Goal: Communication & Community: Answer question/provide support

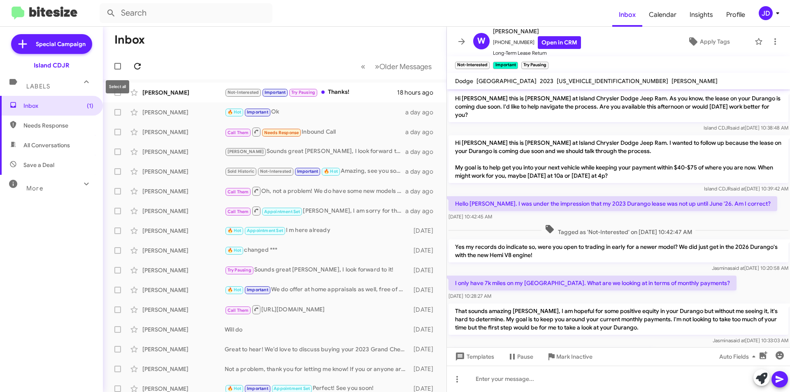
scroll to position [371, 0]
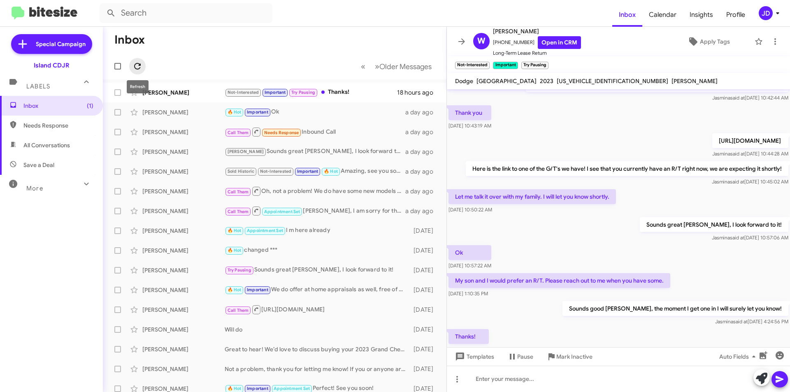
click at [137, 68] on icon at bounding box center [138, 66] width 10 height 10
click at [461, 40] on icon at bounding box center [462, 42] width 10 height 10
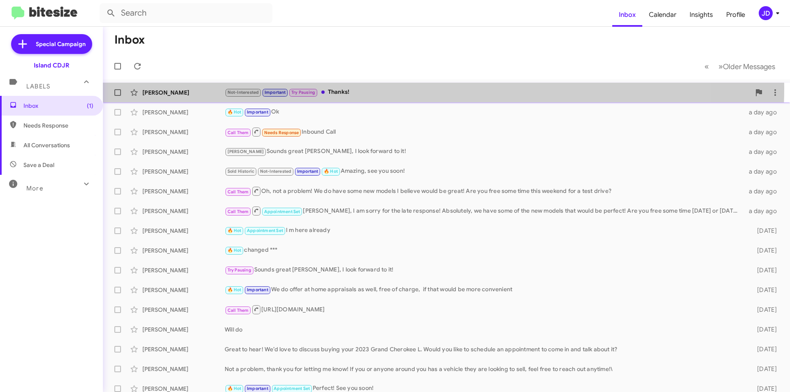
click at [382, 88] on div "Not-Interested Important Try Pausing Thanks!" at bounding box center [488, 92] width 526 height 9
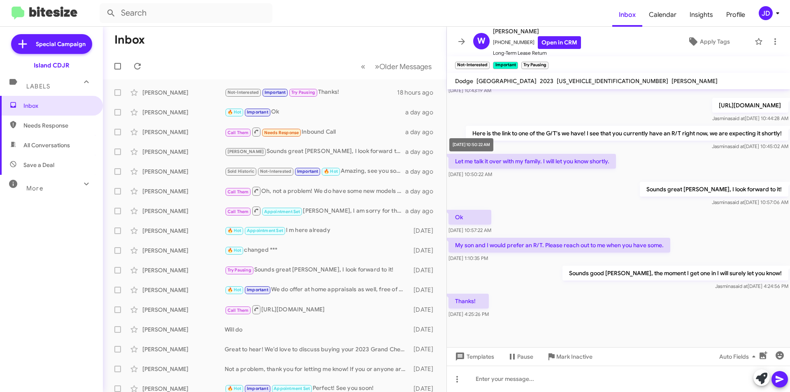
scroll to position [412, 0]
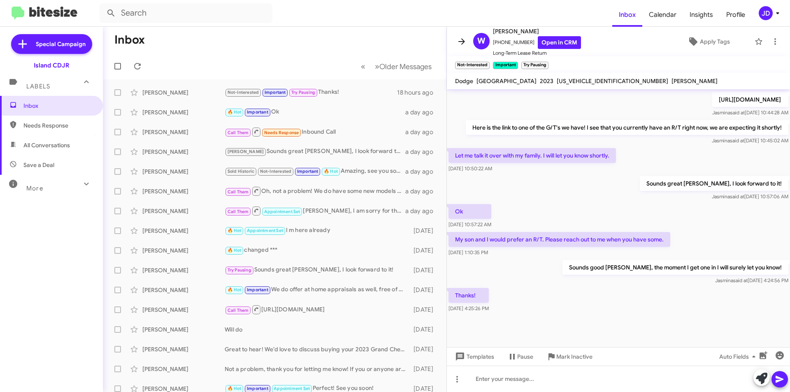
click at [465, 44] on icon at bounding box center [462, 42] width 10 height 10
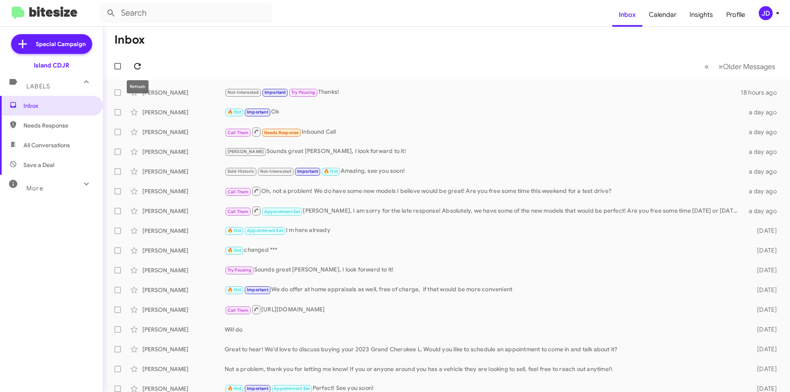
click at [135, 64] on icon at bounding box center [138, 66] width 10 height 10
